Goal: Download file/media

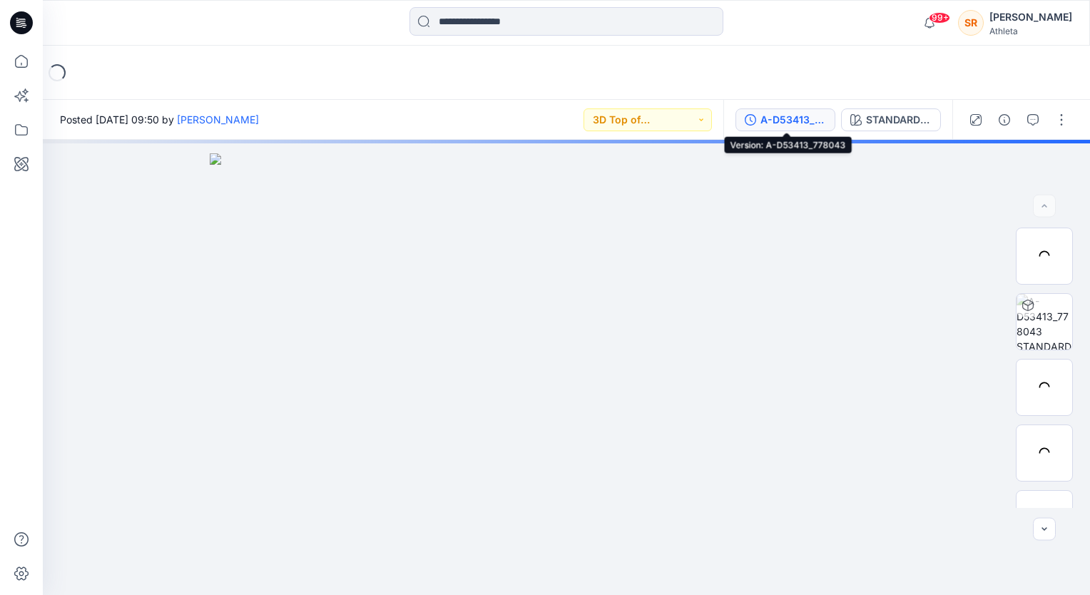
click at [791, 119] on div "A-D53413_778043" at bounding box center [794, 120] width 66 height 16
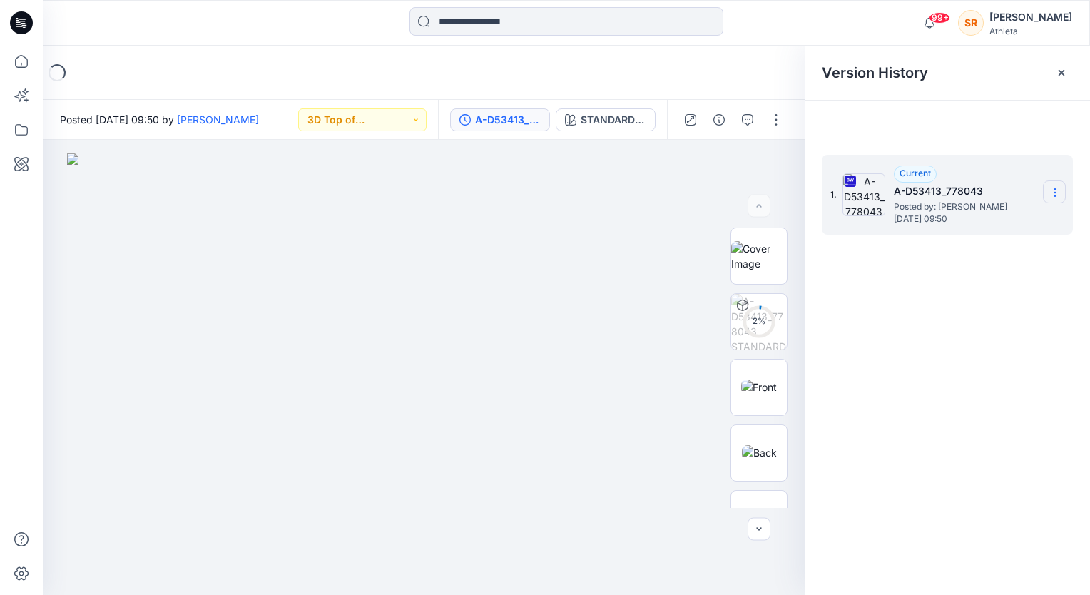
click at [1050, 191] on icon at bounding box center [1055, 192] width 11 height 11
click at [949, 221] on span "Download Source BW File" at bounding box center [983, 220] width 120 height 17
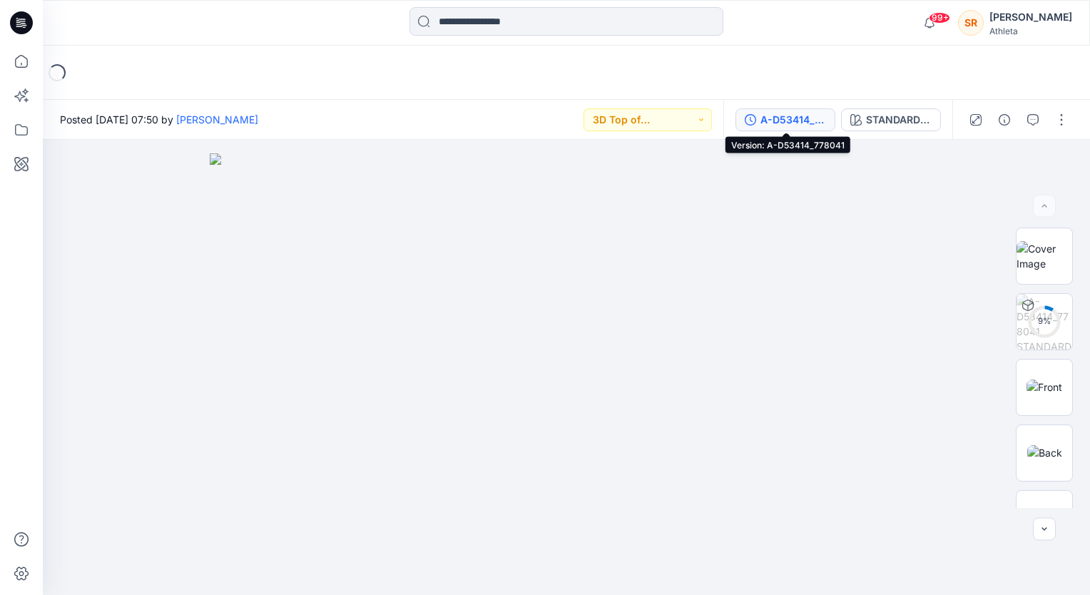
click at [804, 121] on div "A-D53414_778041" at bounding box center [794, 120] width 66 height 16
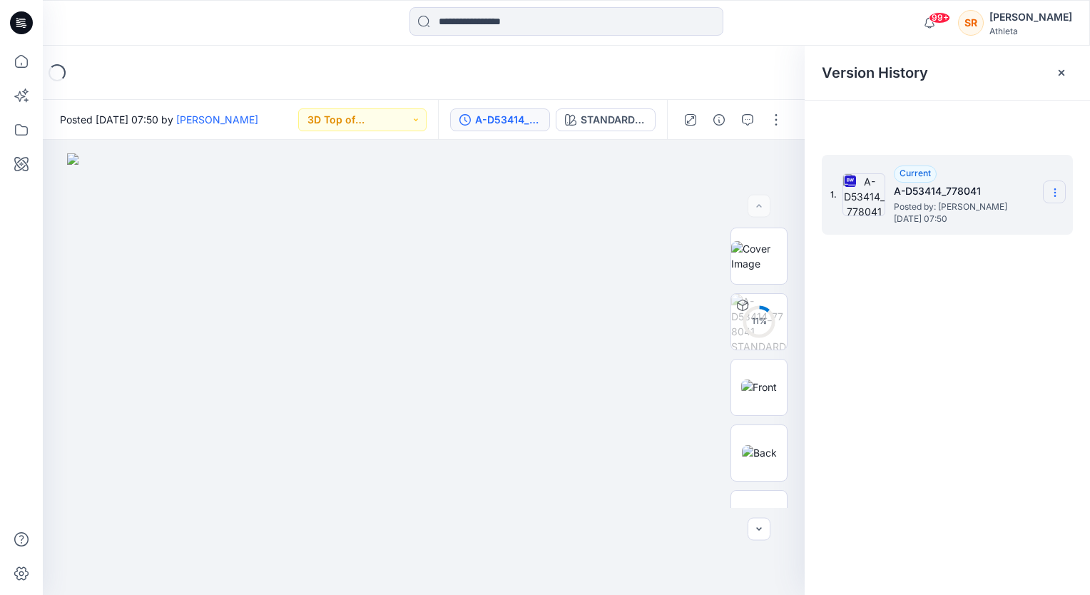
click at [1058, 197] on icon at bounding box center [1055, 192] width 11 height 11
click at [1001, 224] on span "Download Source BW File" at bounding box center [983, 220] width 120 height 17
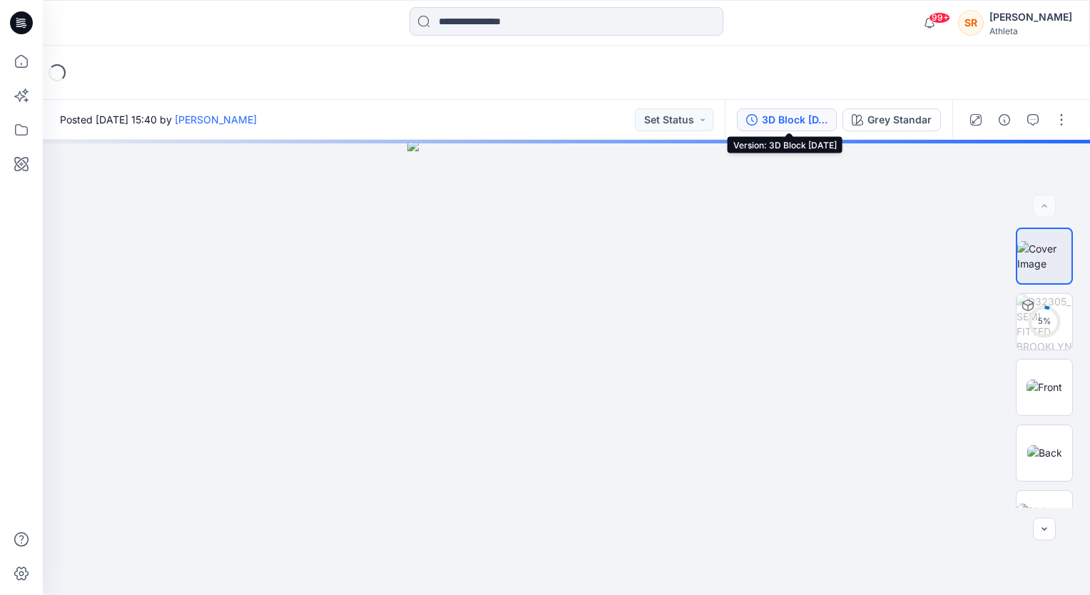
click at [808, 117] on div "3D Block 16JUN23" at bounding box center [795, 120] width 66 height 16
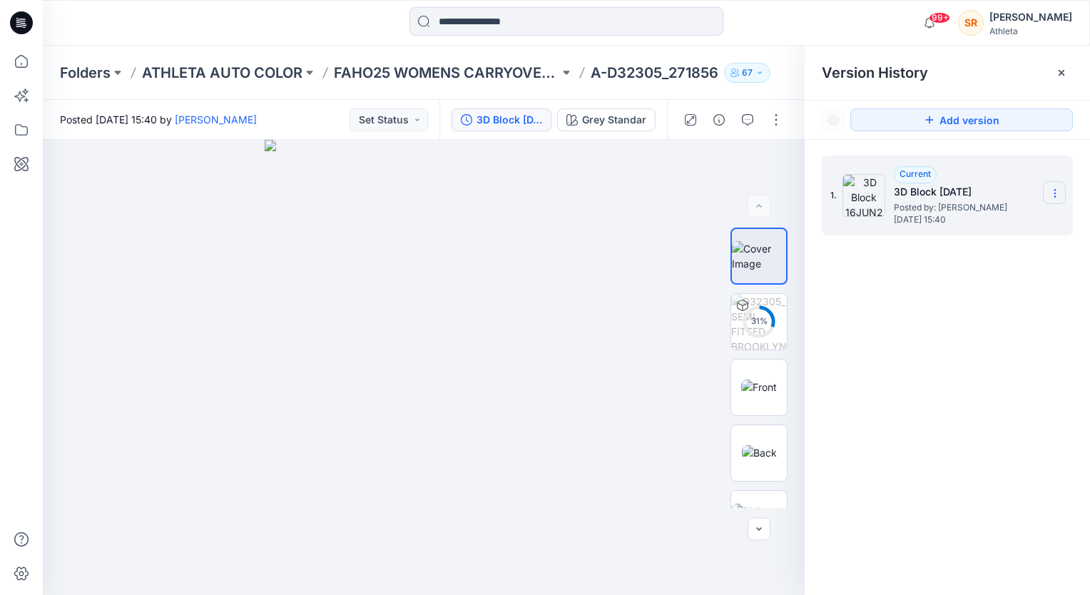
click at [1057, 189] on icon at bounding box center [1055, 193] width 11 height 11
click at [949, 321] on div "1. Current 3D Block 16JUN23 Posted by: Keryn Francisco Friday, July 26, 2024 15…" at bounding box center [947, 378] width 285 height 476
click at [1058, 188] on icon at bounding box center [1055, 193] width 11 height 11
drag, startPoint x: 977, startPoint y: 353, endPoint x: 966, endPoint y: 350, distance: 11.3
click at [976, 353] on div "1. Current 3D Block 16JUN23 Posted by: Keryn Francisco Friday, July 26, 2024 15…" at bounding box center [947, 378] width 285 height 476
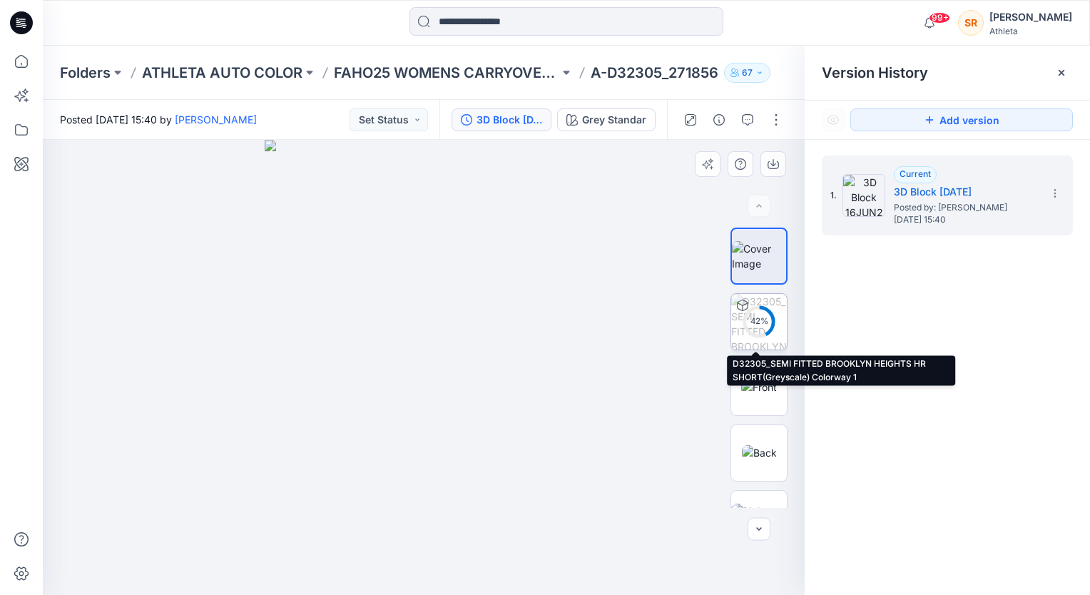
click at [755, 320] on div "42 %" at bounding box center [759, 321] width 34 height 12
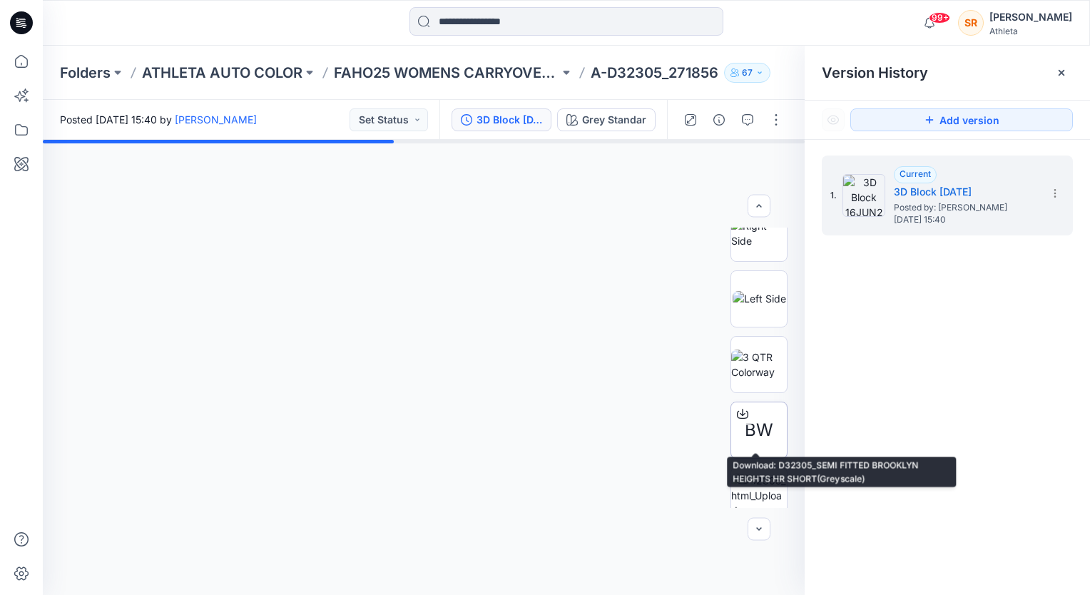
scroll to position [357, 0]
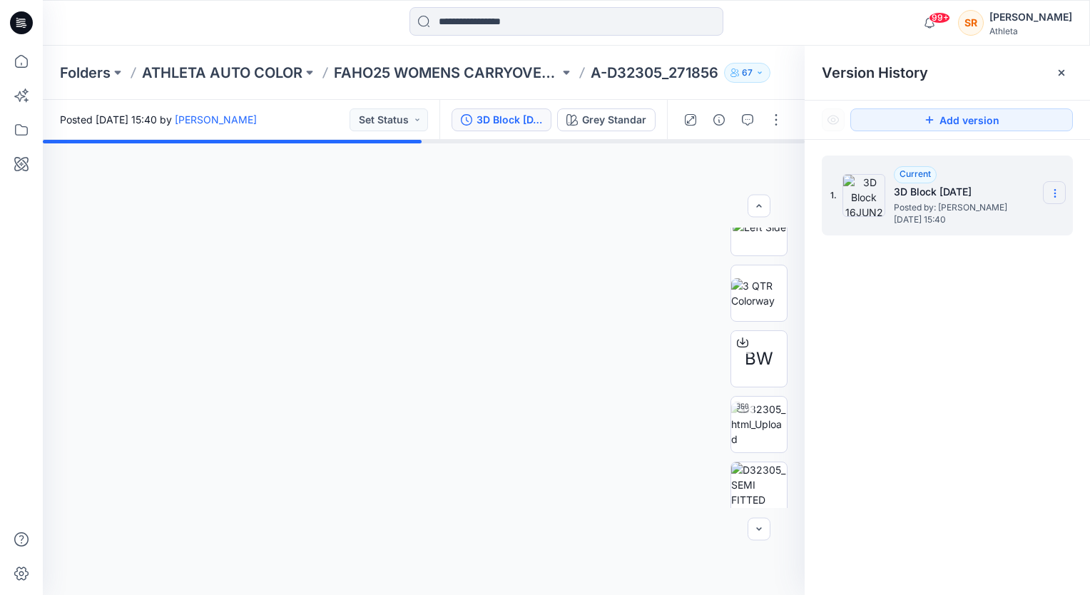
click at [1057, 190] on icon at bounding box center [1055, 193] width 11 height 11
click at [921, 355] on div "1. Current 3D Block 16JUN23 Posted by: Keryn Francisco Friday, July 26, 2024 15…" at bounding box center [947, 378] width 285 height 476
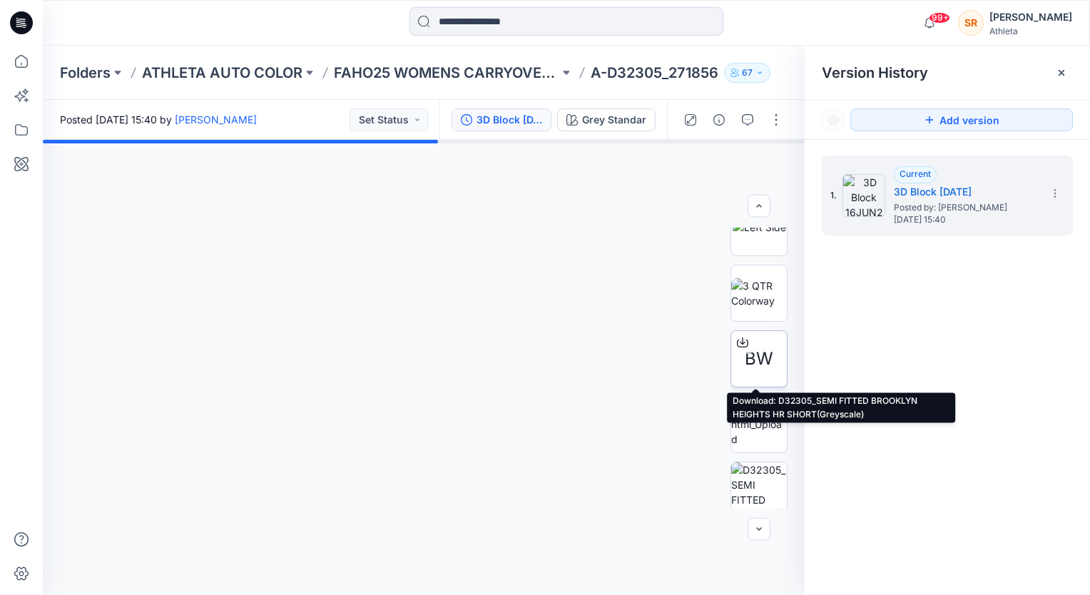
click at [741, 343] on icon at bounding box center [742, 342] width 11 height 11
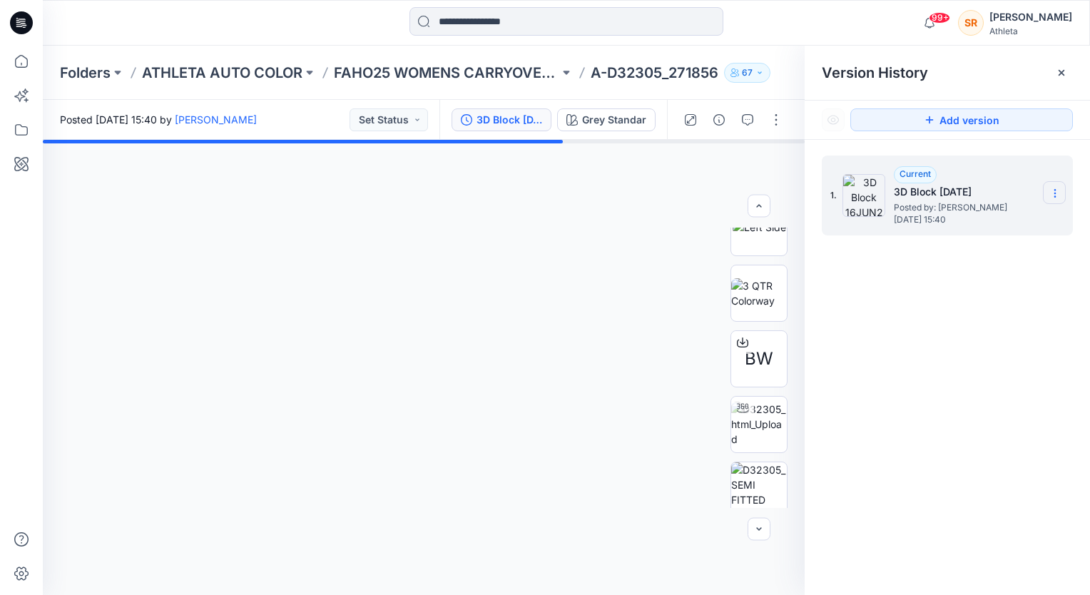
click at [1055, 193] on icon at bounding box center [1055, 193] width 1 height 1
click at [860, 415] on div "1. Current 3D Block 16JUN23 Posted by: Keryn Francisco Friday, July 26, 2024 15…" at bounding box center [947, 378] width 285 height 476
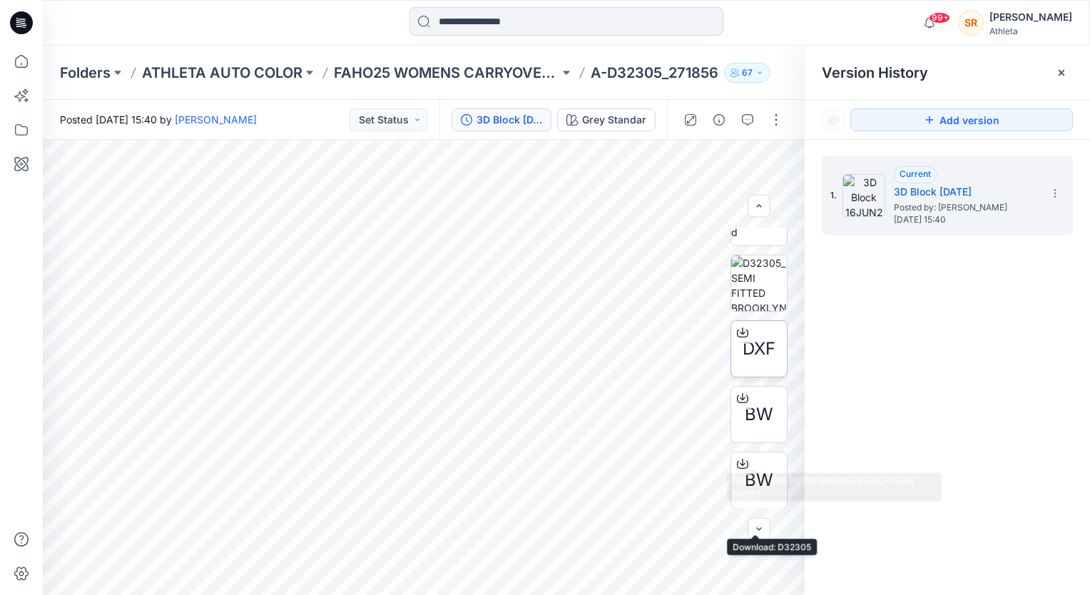
scroll to position [350, 0]
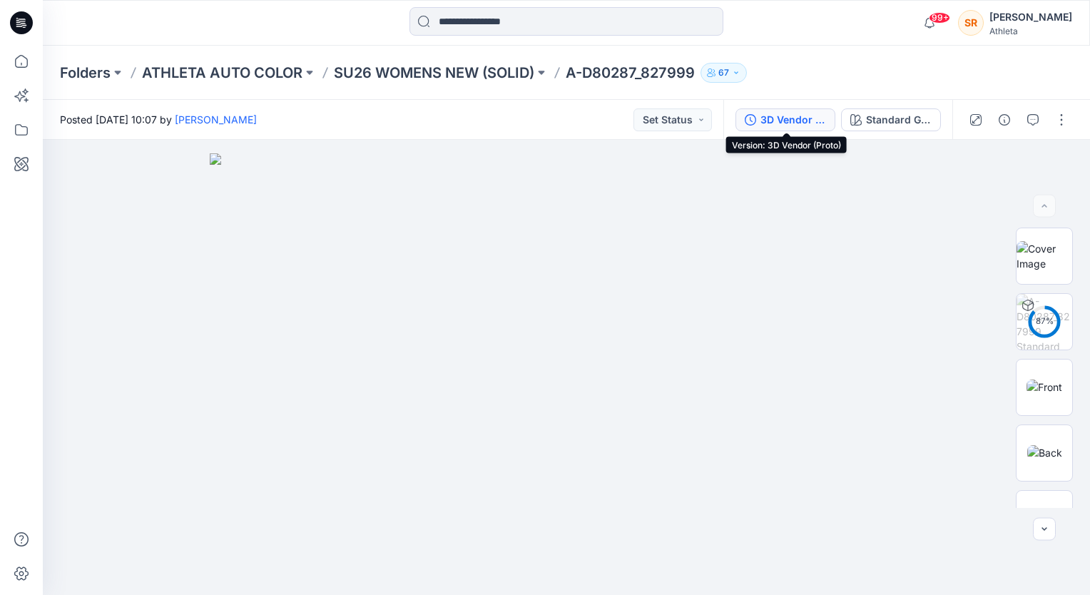
click at [786, 124] on div "3D Vendor (Proto)" at bounding box center [794, 120] width 66 height 16
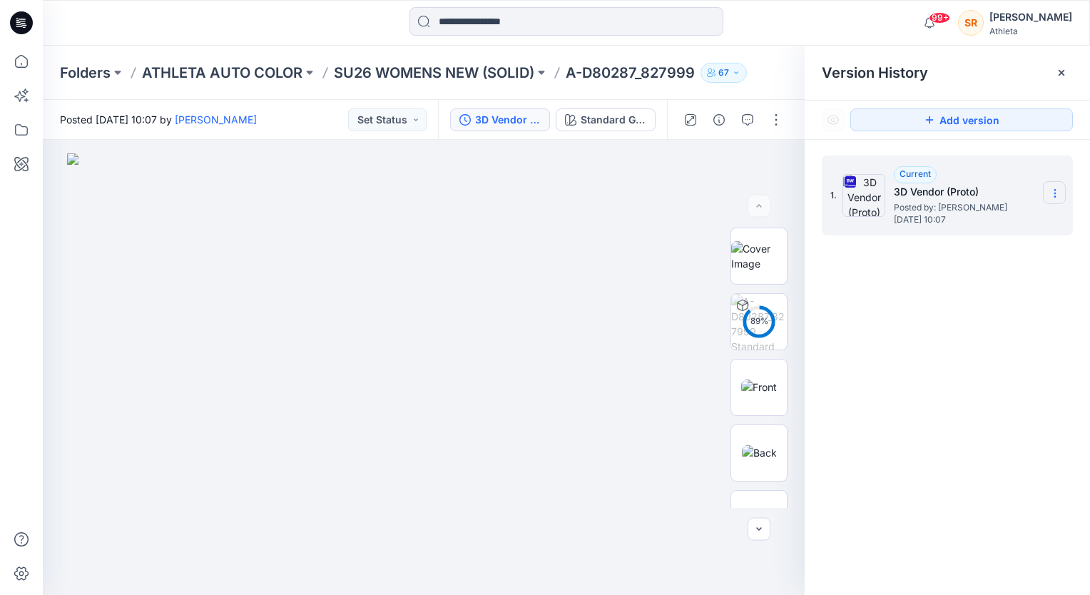
click at [1053, 191] on icon at bounding box center [1055, 193] width 11 height 11
click at [995, 218] on span "Download Source BW File" at bounding box center [983, 221] width 120 height 17
